Goal: Task Accomplishment & Management: Complete application form

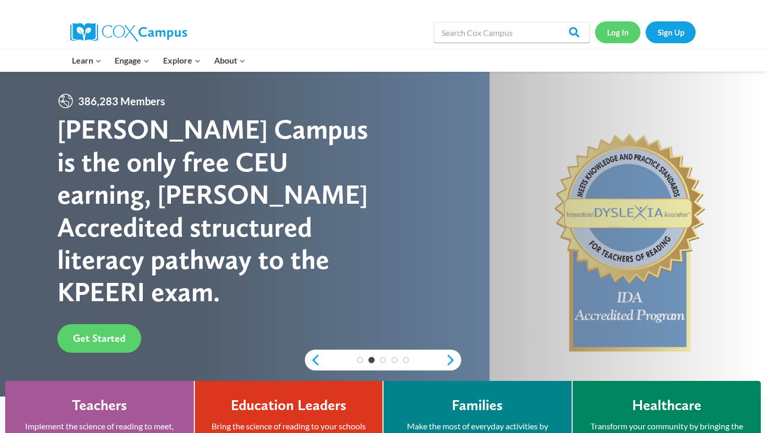
click at [618, 35] on link "Log In" at bounding box center [617, 31] width 45 height 21
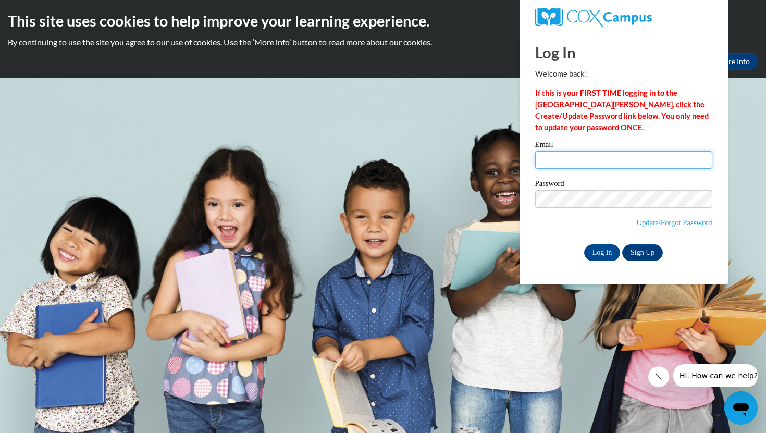
click at [573, 159] on input "Email" at bounding box center [623, 160] width 177 height 18
type input "[EMAIL_ADDRESS][DOMAIN_NAME]"
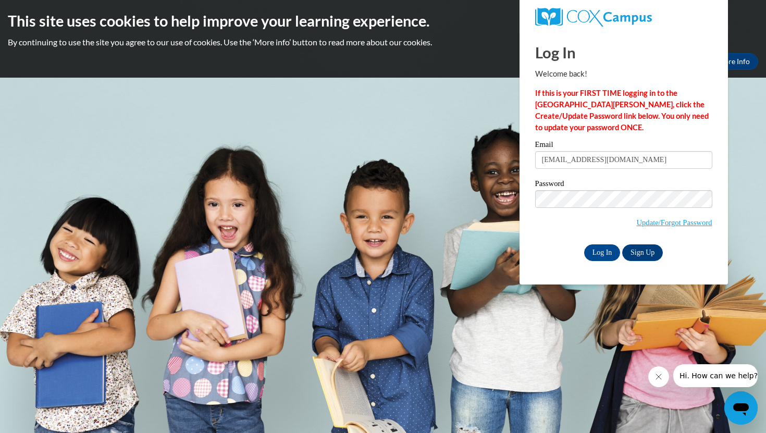
click at [551, 231] on span "Update/Forgot Password" at bounding box center [623, 211] width 177 height 43
click at [605, 250] on input "Log In" at bounding box center [602, 252] width 36 height 17
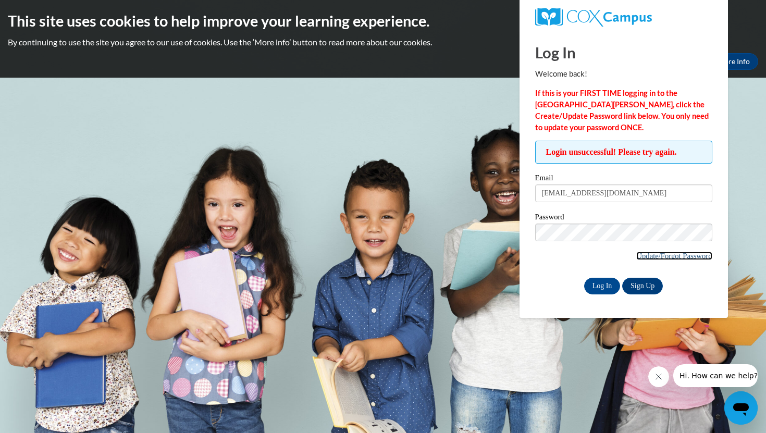
click at [645, 254] on link "Update/Forgot Password" at bounding box center [674, 256] width 76 height 8
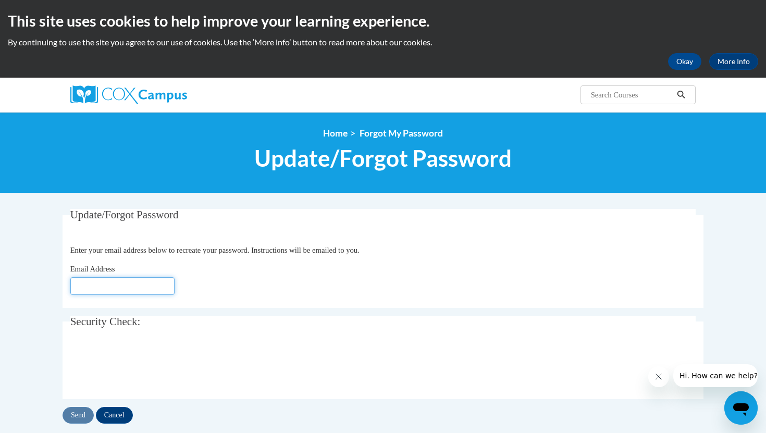
click at [97, 286] on input "Email Address" at bounding box center [122, 286] width 104 height 18
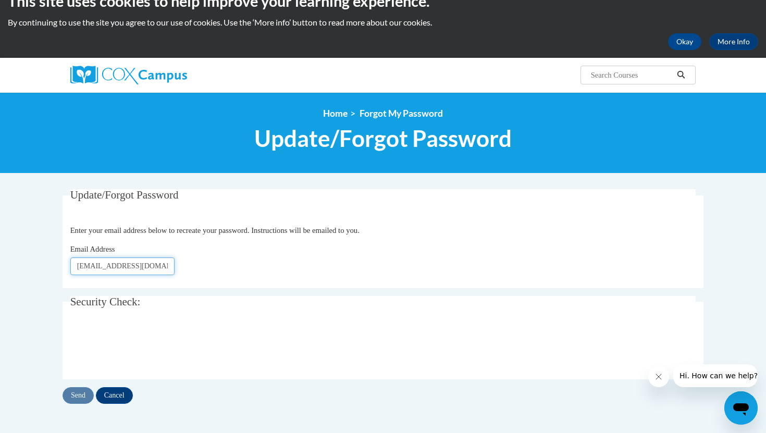
scroll to position [21, 0]
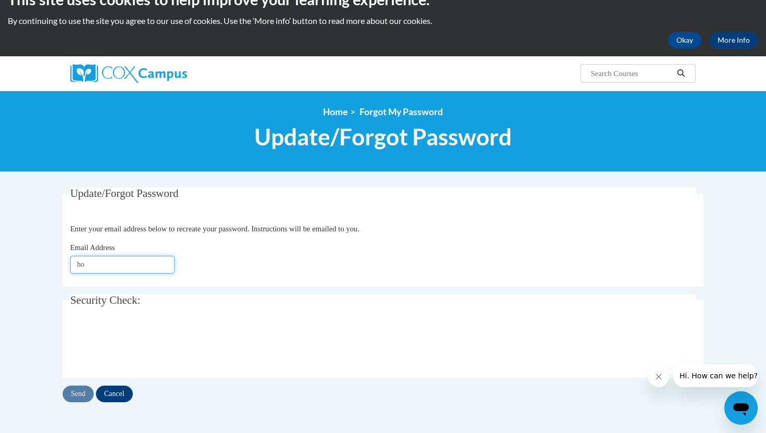
type input "h"
type input "homeyertaylor@gmail.com"
click at [73, 391] on input "Send" at bounding box center [77, 393] width 31 height 17
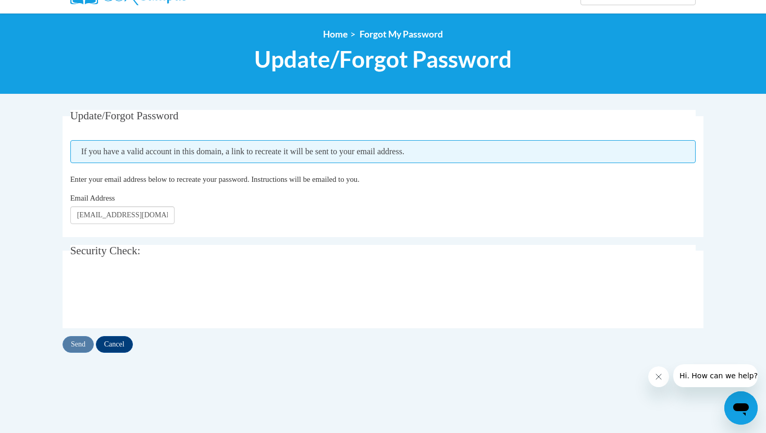
scroll to position [100, 0]
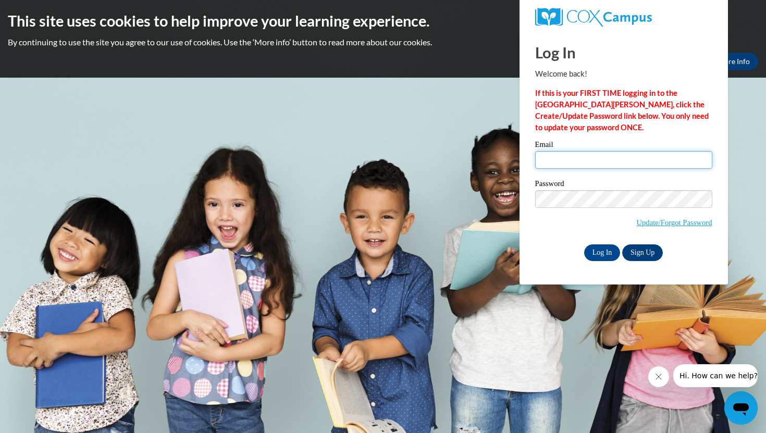
click at [546, 156] on input "Email" at bounding box center [623, 160] width 177 height 18
type input "[EMAIL_ADDRESS][DOMAIN_NAME]"
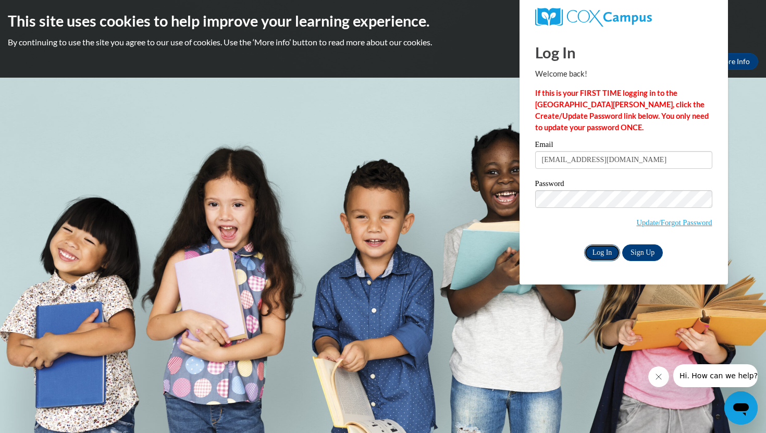
click at [594, 252] on input "Log In" at bounding box center [602, 252] width 36 height 17
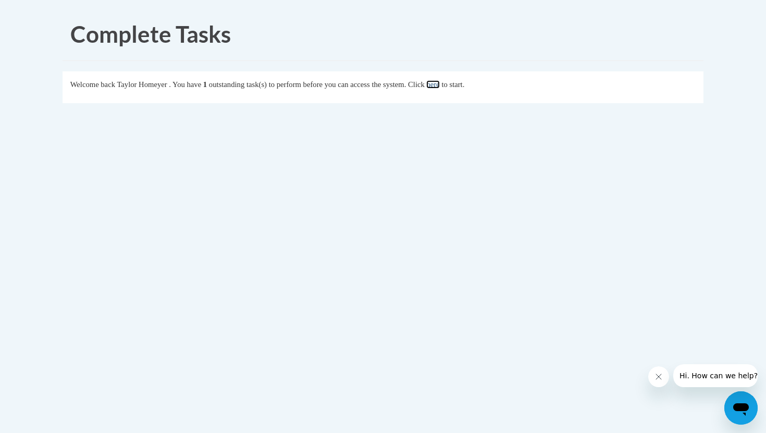
click at [439, 86] on link "here" at bounding box center [432, 84] width 13 height 8
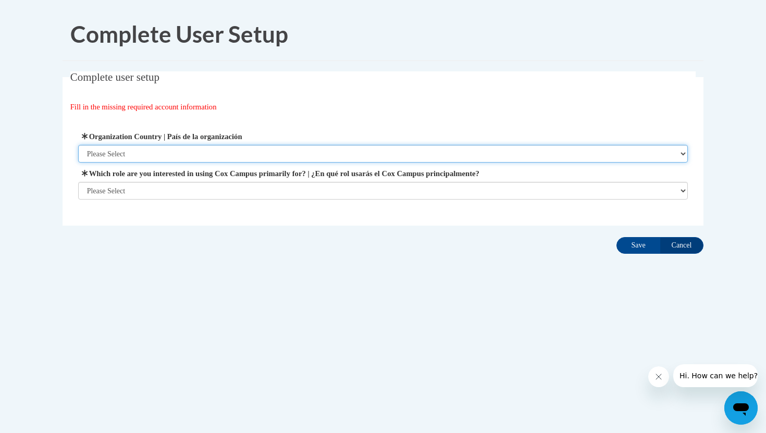
click at [337, 152] on select "Please Select United States | Estados Unidos Outside of the United States | Fue…" at bounding box center [383, 154] width 610 height 18
select select "ad49bcad-a171-4b2e-b99c-48b446064914"
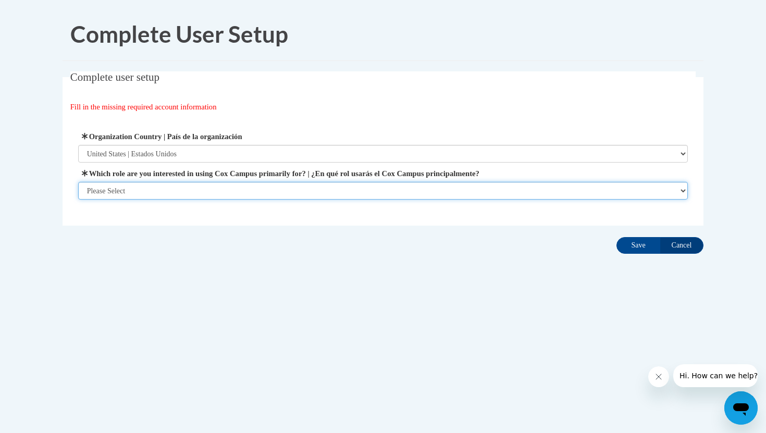
click at [316, 185] on select "Please Select College/University | Colegio/Universidad Community/Nonprofit Part…" at bounding box center [383, 191] width 610 height 18
select select "5a18ea06-2b54-4451-96f2-d152daf9eac5"
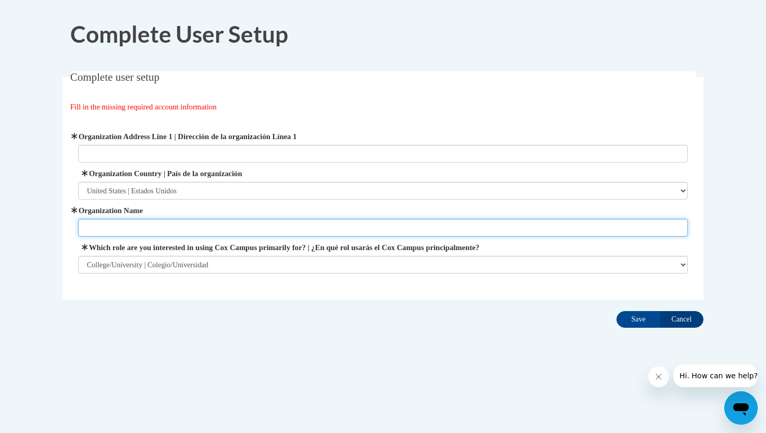
click at [283, 220] on input "Organization Name" at bounding box center [383, 228] width 610 height 18
type input "University of Wisconsin Green Bay"
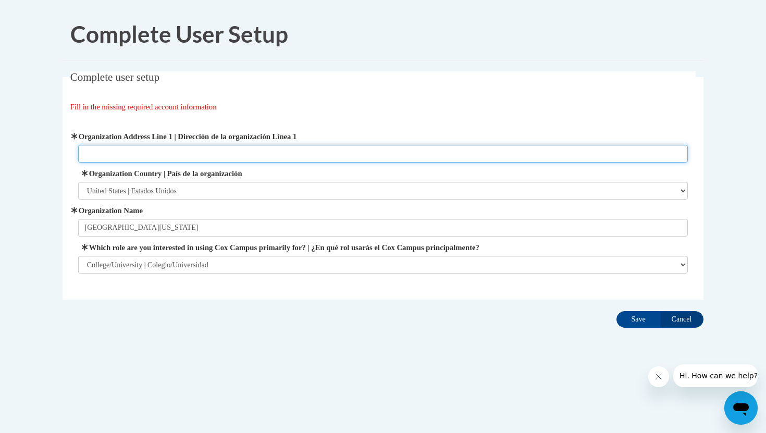
click at [303, 149] on input "Organization Address Line 1 | Dirección de la organización Línea 1" at bounding box center [383, 154] width 610 height 18
type input "N202 County Road B, Kewaunee WI, 54216"
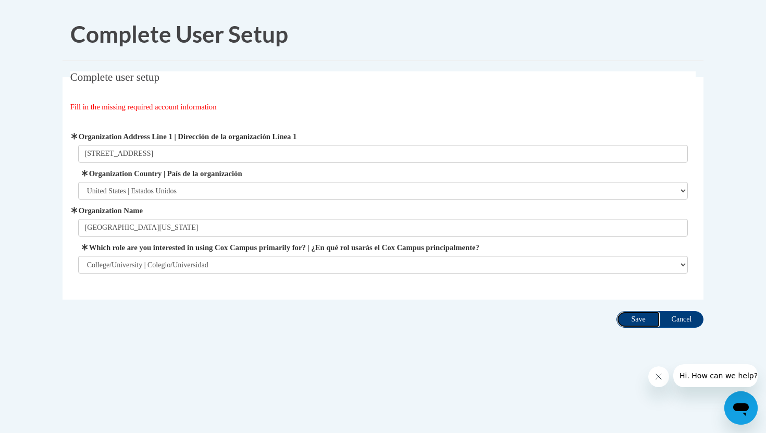
click at [630, 320] on input "Save" at bounding box center [638, 319] width 44 height 17
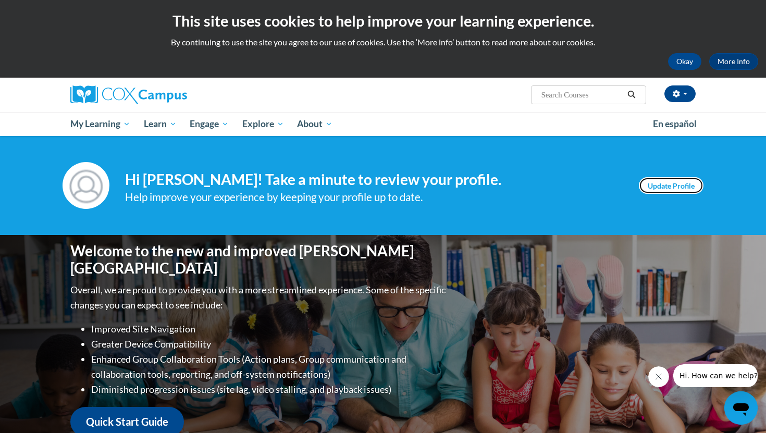
click at [663, 190] on link "Update Profile" at bounding box center [670, 185] width 65 height 17
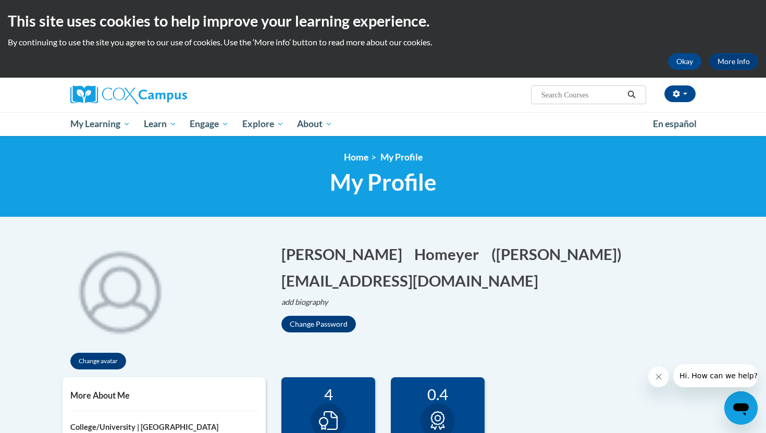
click at [349, 396] on div "4" at bounding box center [328, 394] width 78 height 18
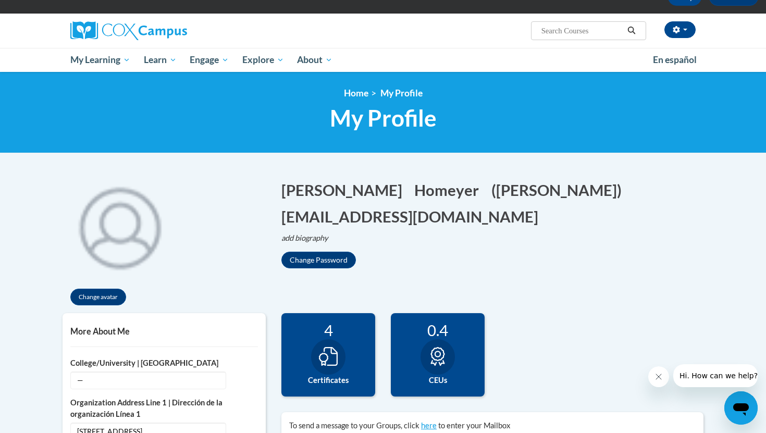
scroll to position [67, 0]
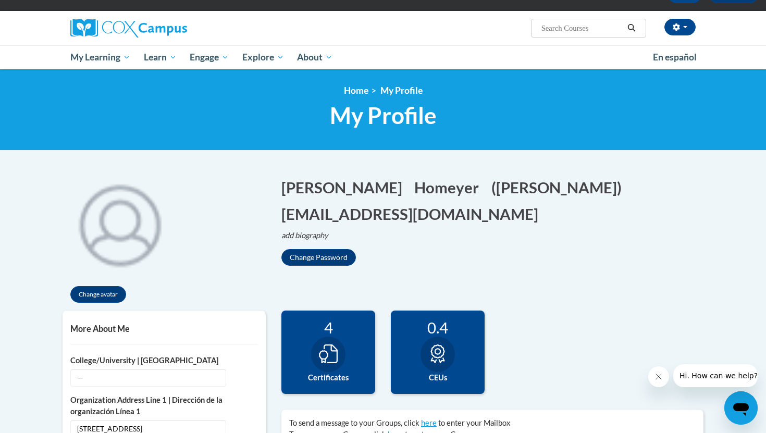
click at [331, 379] on label "Certificates" at bounding box center [328, 377] width 78 height 11
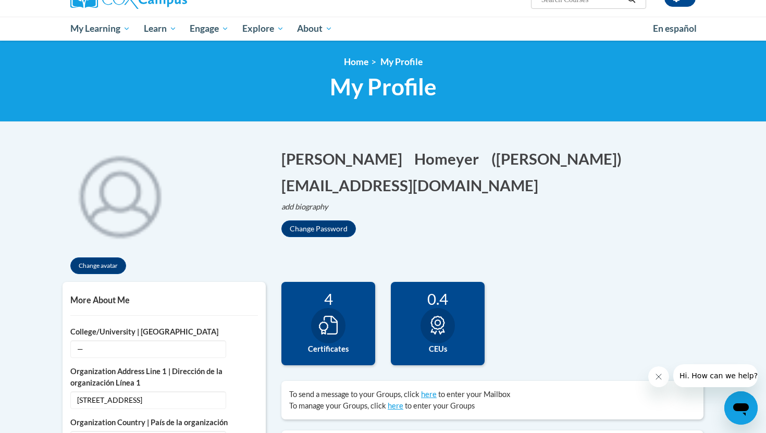
scroll to position [94, 0]
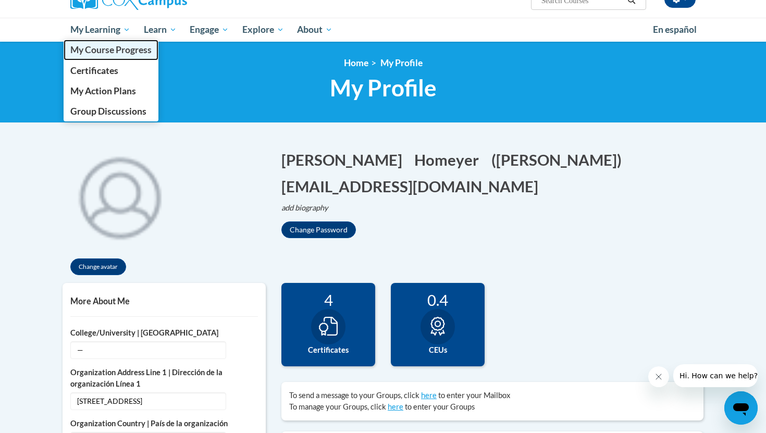
click at [97, 53] on span "My Course Progress" at bounding box center [110, 49] width 81 height 11
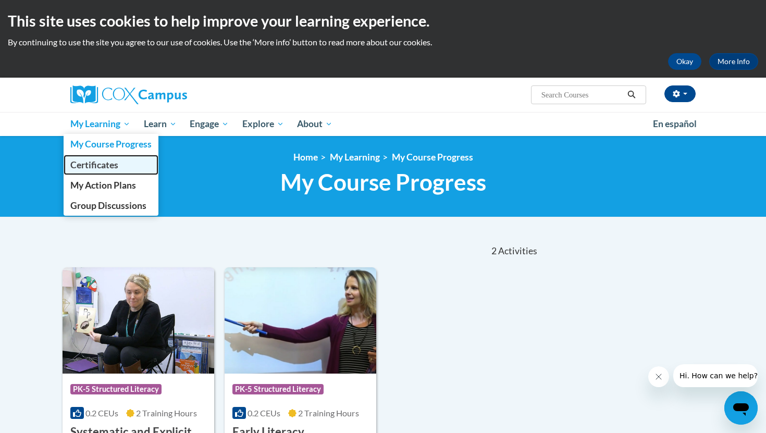
click at [111, 168] on span "Certificates" at bounding box center [94, 164] width 48 height 11
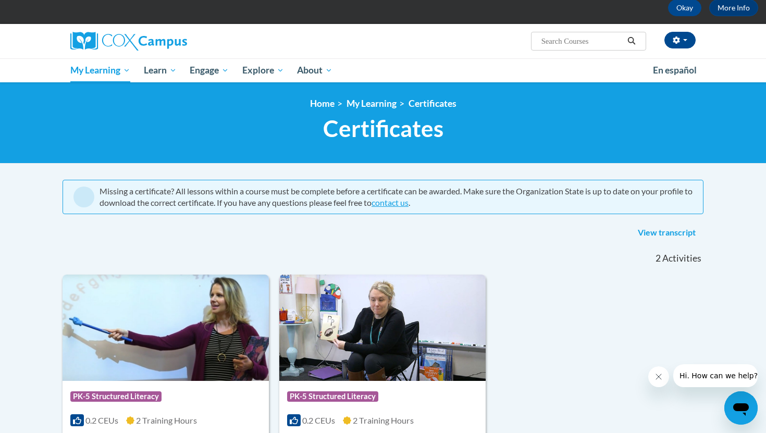
scroll to position [52, 0]
